Goal: Information Seeking & Learning: Learn about a topic

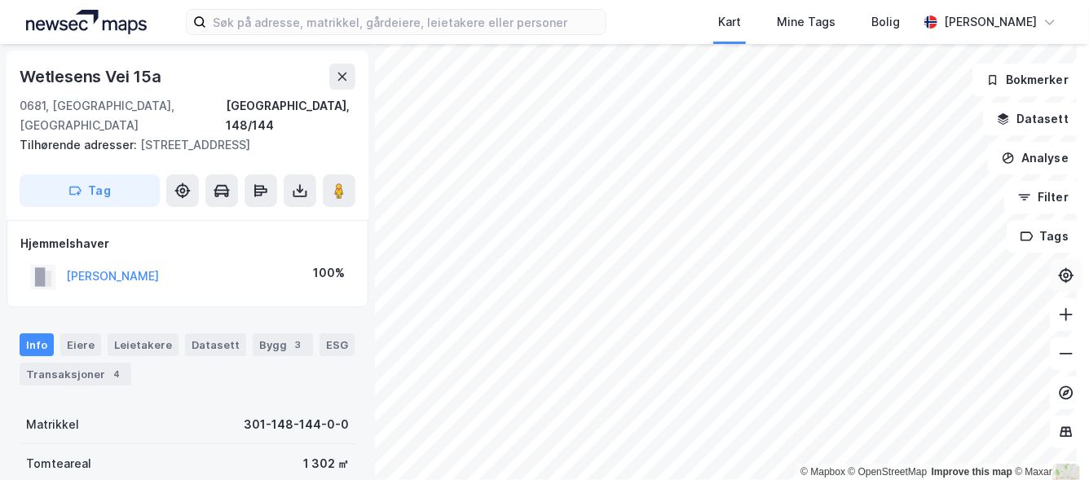
click at [1058, 276] on icon at bounding box center [1066, 275] width 16 height 16
click at [1088, 126] on div "Kart Mine Tags Bolig [PERSON_NAME] © Mapbox © OpenStreetMap Improve this map © …" at bounding box center [544, 240] width 1089 height 480
click at [693, 0] on html "Kart Mine Tags Bolig [PERSON_NAME] © Mapbox © OpenStreetMap Improve this map © …" at bounding box center [544, 240] width 1089 height 480
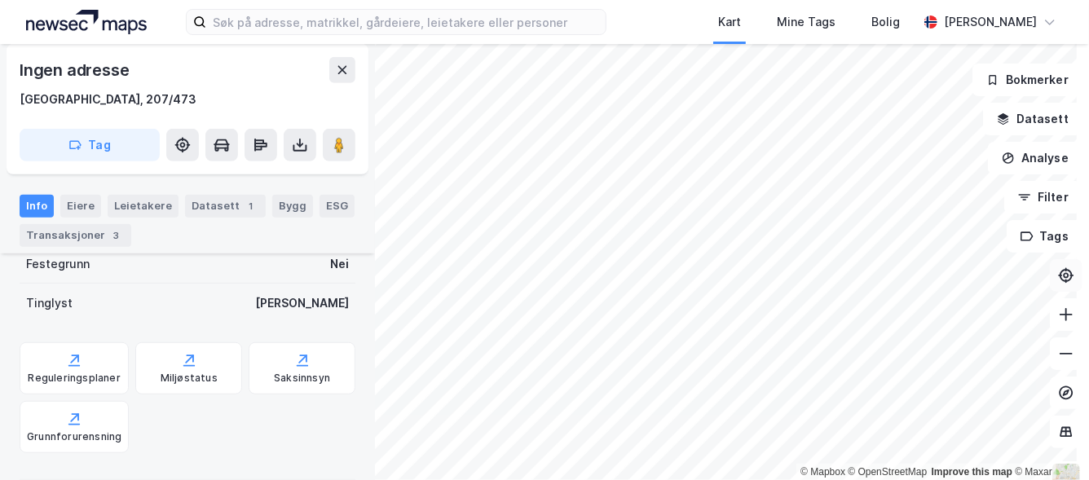
scroll to position [441, 0]
click at [60, 364] on div "Reguleringsplaner" at bounding box center [74, 368] width 109 height 52
click at [305, 371] on div "Saksinnsyn" at bounding box center [302, 377] width 56 height 13
